Goal: Check status: Check status

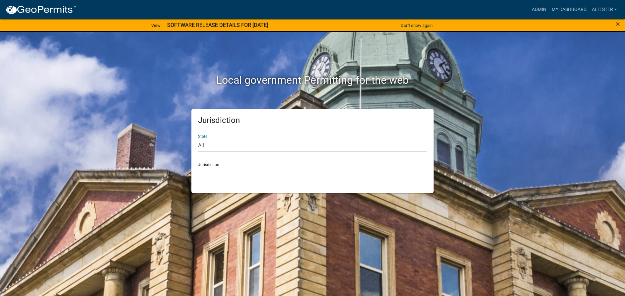
click at [202, 144] on select "All [US_STATE] [US_STATE] [US_STATE] [US_STATE] [US_STATE] [US_STATE] [US_STATE…" at bounding box center [312, 145] width 229 height 14
select select "[US_STATE]"
click at [198, 138] on select "All [US_STATE] [US_STATE] [US_STATE] [US_STATE] [US_STATE] [US_STATE] [US_STATE…" at bounding box center [312, 145] width 229 height 14
click at [210, 168] on select "City of [GEOGRAPHIC_DATA], [US_STATE] City of [GEOGRAPHIC_DATA], [US_STATE] Cit…" at bounding box center [312, 174] width 229 height 14
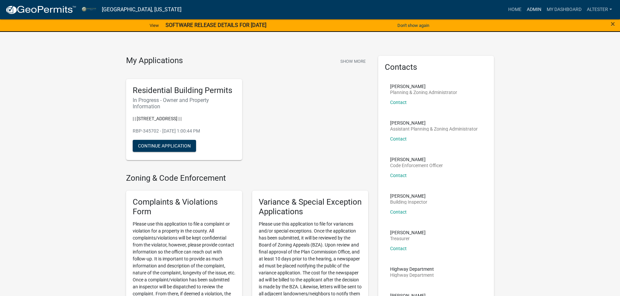
click at [534, 9] on link "Admin" at bounding box center [534, 9] width 20 height 13
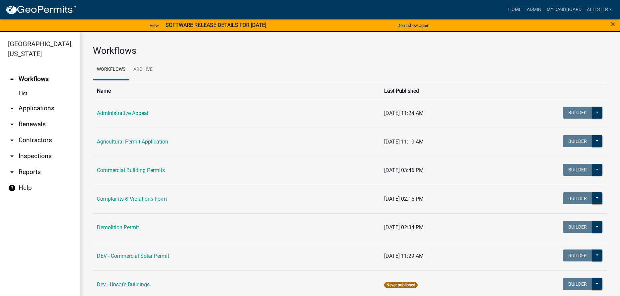
click at [22, 87] on link "List" at bounding box center [40, 93] width 80 height 13
click at [11, 104] on icon "arrow_drop_down" at bounding box center [12, 108] width 8 height 8
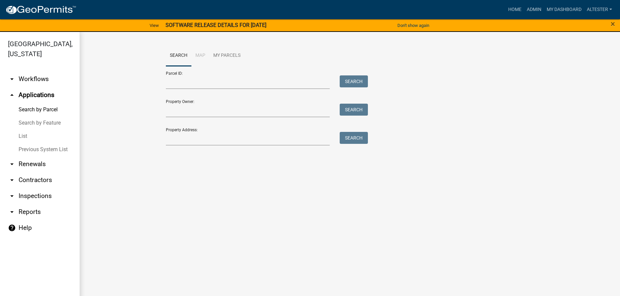
click at [12, 75] on icon "arrow_drop_down" at bounding box center [12, 79] width 8 height 8
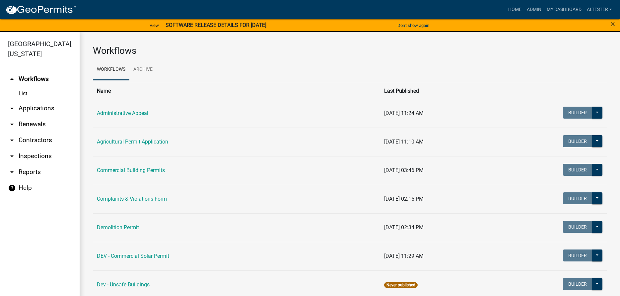
click at [11, 104] on icon "arrow_drop_down" at bounding box center [12, 108] width 8 height 8
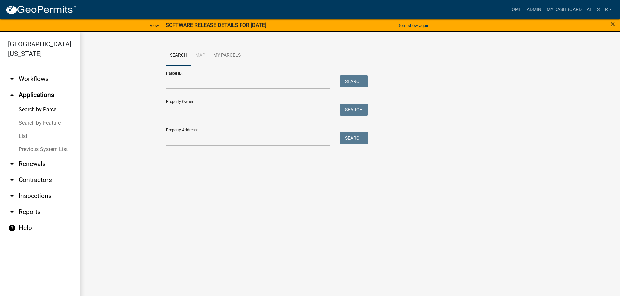
click at [24, 129] on link "List" at bounding box center [40, 135] width 80 height 13
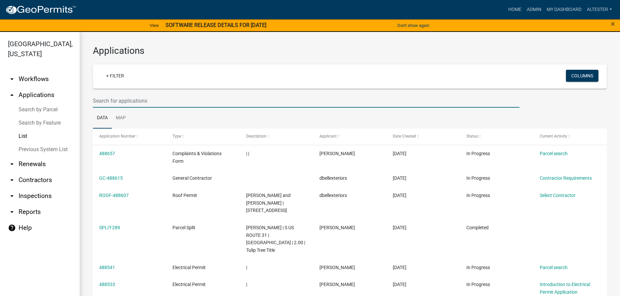
click at [117, 100] on input "text" at bounding box center [306, 101] width 427 height 14
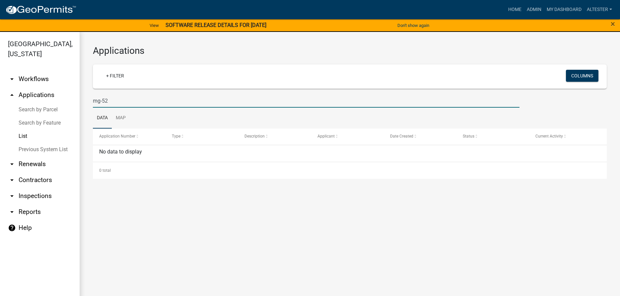
drag, startPoint x: 98, startPoint y: 99, endPoint x: 102, endPoint y: 102, distance: 4.6
click at [100, 100] on input "mg-52" at bounding box center [306, 101] width 427 height 14
type input "mh-52"
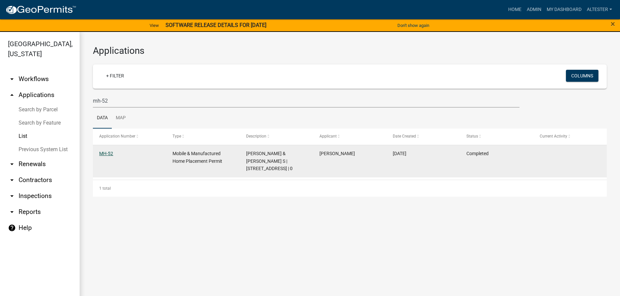
click at [108, 154] on link "MH-52" at bounding box center [106, 153] width 14 height 5
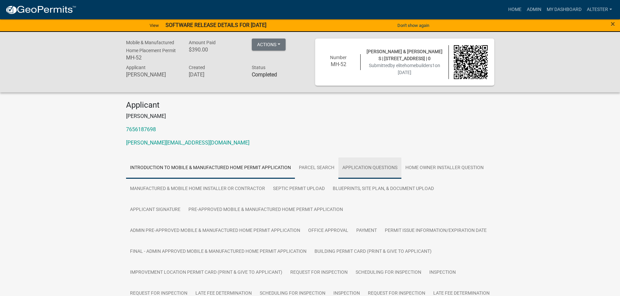
click at [364, 167] on link "Application Questions" at bounding box center [370, 167] width 63 height 21
